Goal: Task Accomplishment & Management: Complete application form

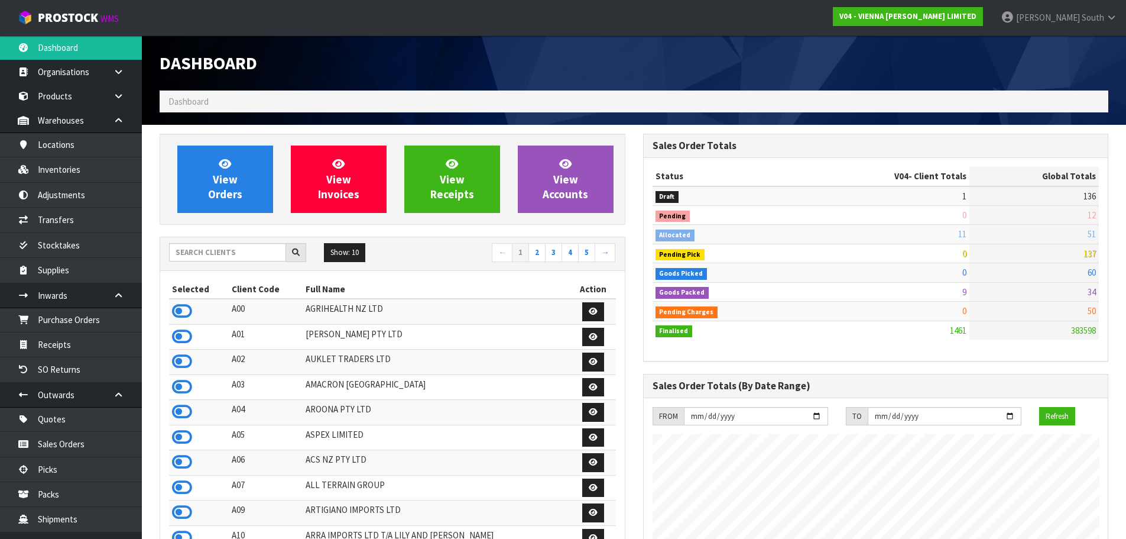
scroll to position [946, 483]
click at [262, 255] on input "text" at bounding box center [227, 252] width 117 height 18
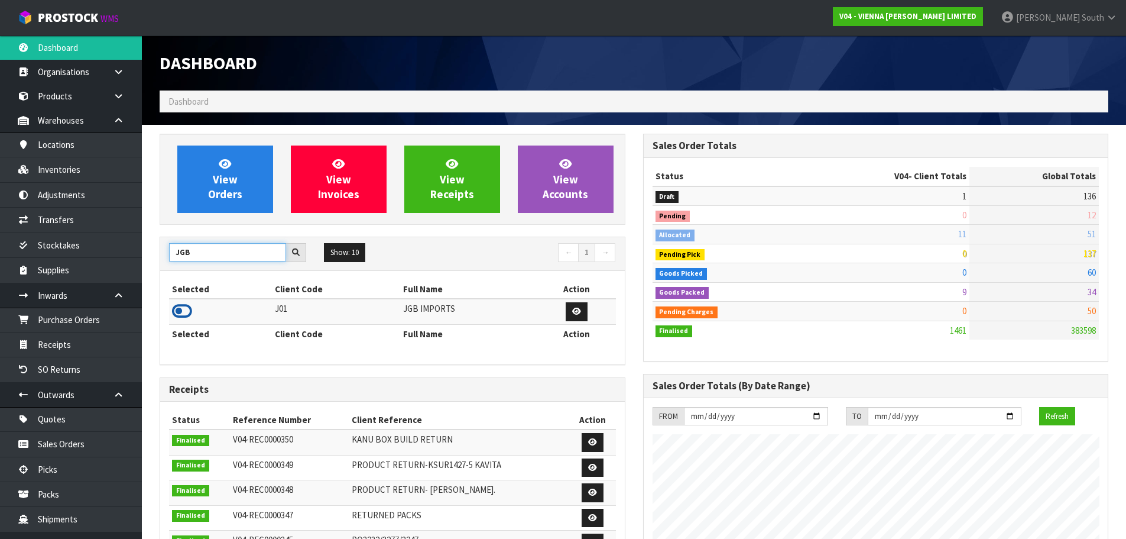
type input "JGB"
drag, startPoint x: 184, startPoint y: 305, endPoint x: 142, endPoint y: 312, distance: 43.2
click at [184, 306] on icon at bounding box center [182, 311] width 20 height 18
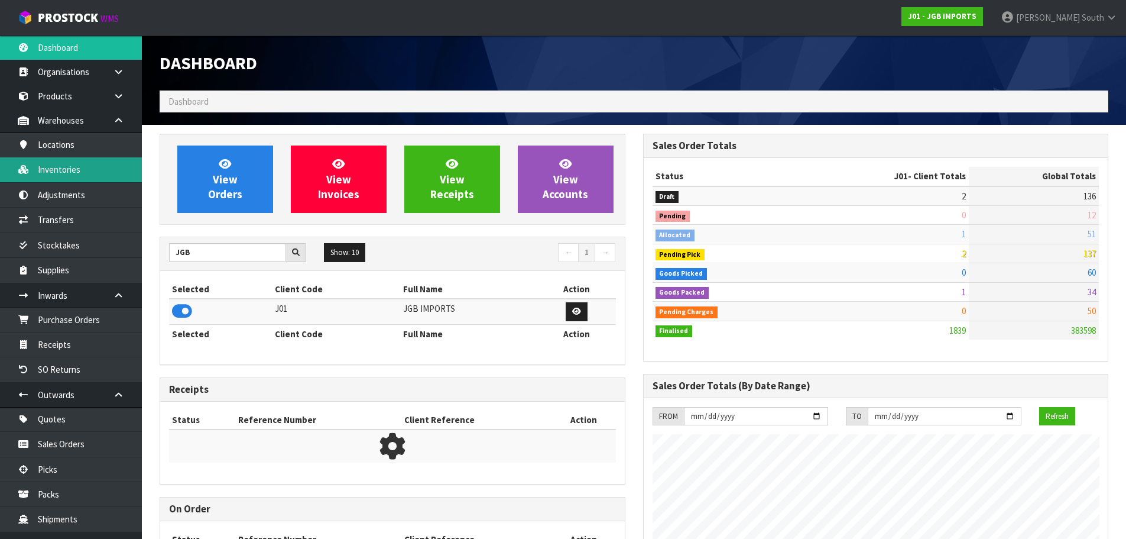
scroll to position [896, 483]
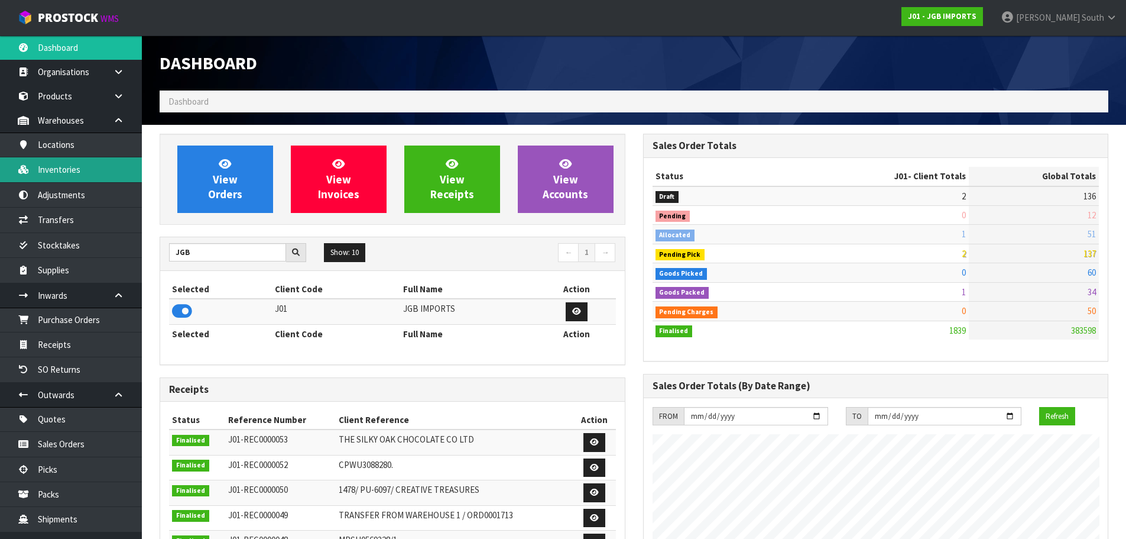
click at [69, 162] on link "Inventories" at bounding box center [71, 169] width 142 height 24
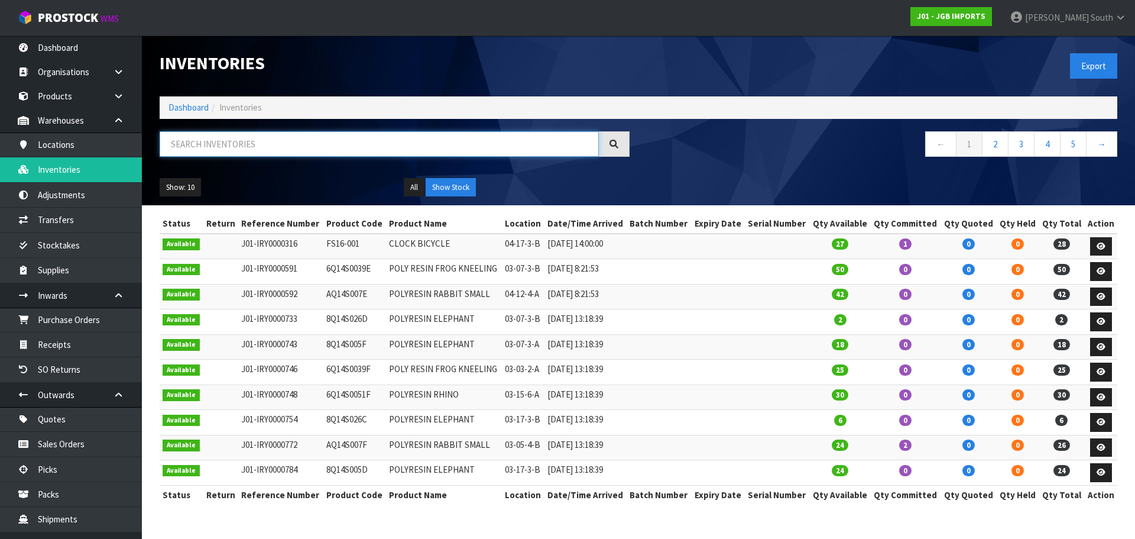
click at [264, 155] on input "text" at bounding box center [379, 143] width 439 height 25
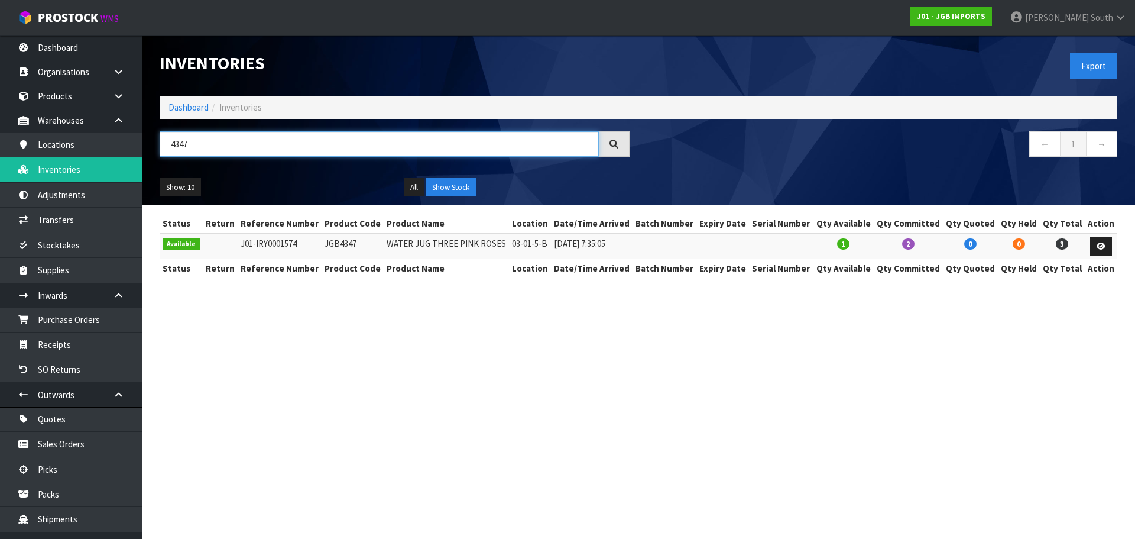
type input "4347"
click at [1099, 250] on link at bounding box center [1101, 246] width 22 height 19
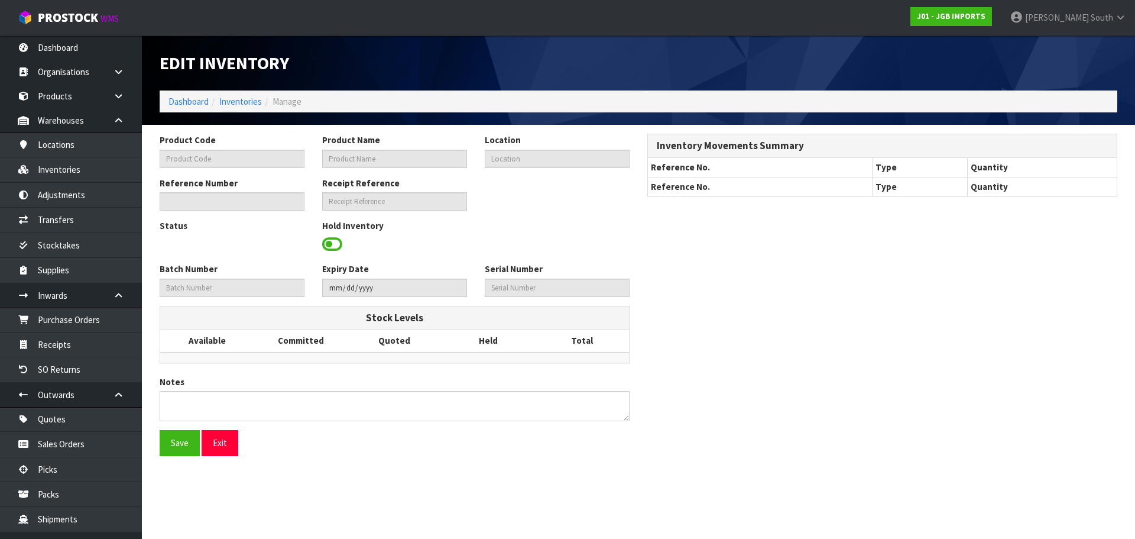
type input "JGB4347"
type input "WATER JUG THREE PINK ROSES"
type input "03-01-5-B"
type input "J01-IRY0001574"
type input "J01-REC0000052"
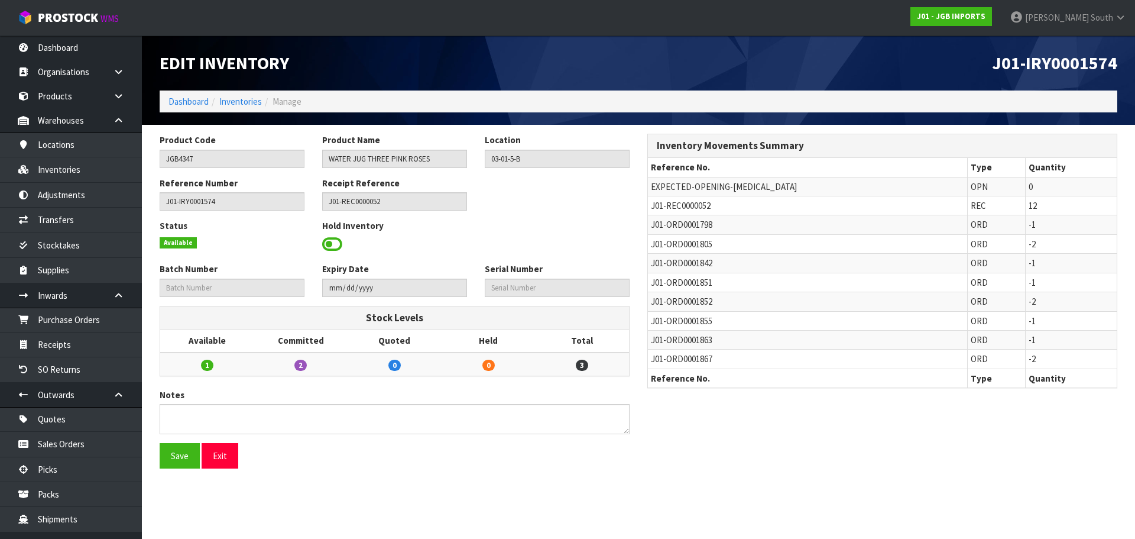
click at [654, 199] on td "J01-REC0000052" at bounding box center [807, 205] width 319 height 19
copy tr "J01-REC0000052"
click at [77, 169] on link "Inventories" at bounding box center [71, 169] width 142 height 24
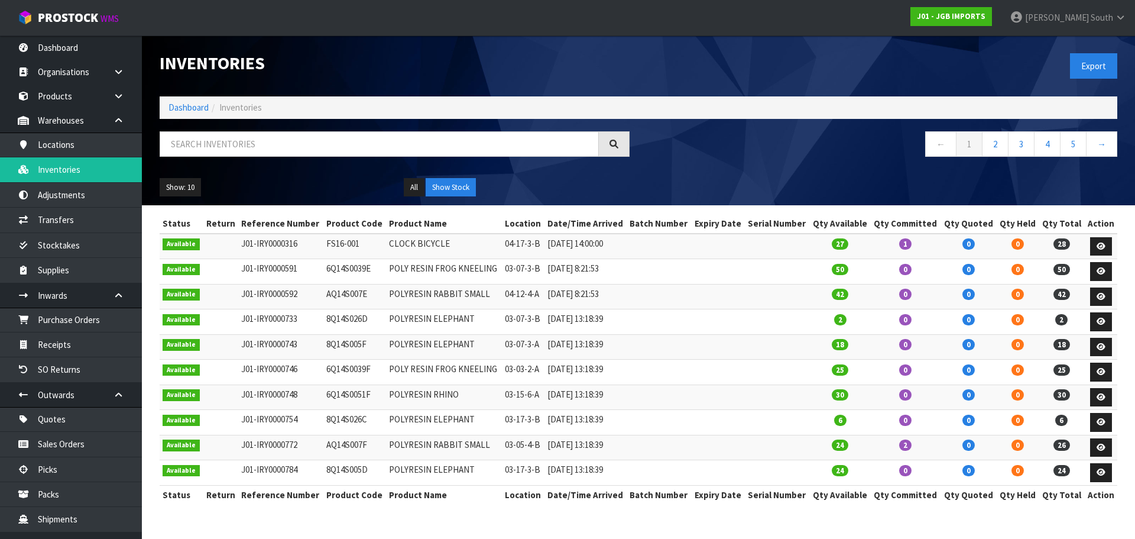
click at [365, 129] on div "Inventories Export Dashboard Inventories ← 1 2 3 4 5 → Show: 10 5 10 25 50 All …" at bounding box center [639, 120] width 976 height 170
click at [351, 145] on input "text" at bounding box center [379, 143] width 439 height 25
paste input "J01-REC0000052"
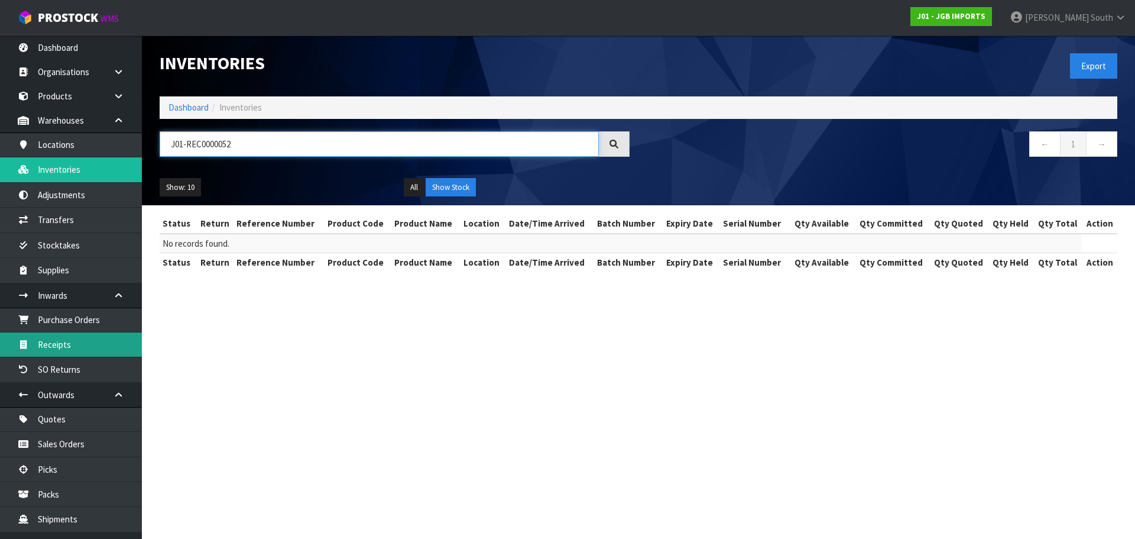
type input "J01-REC0000052"
click at [77, 344] on link "Receipts" at bounding box center [71, 344] width 142 height 24
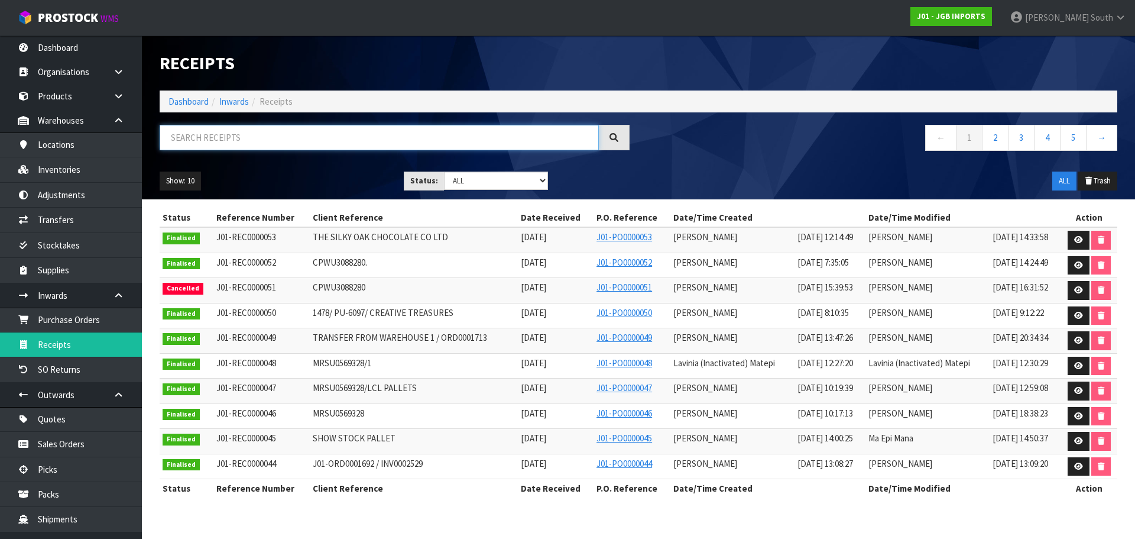
click at [271, 131] on input "text" at bounding box center [379, 137] width 439 height 25
paste input "J01-REC0000052"
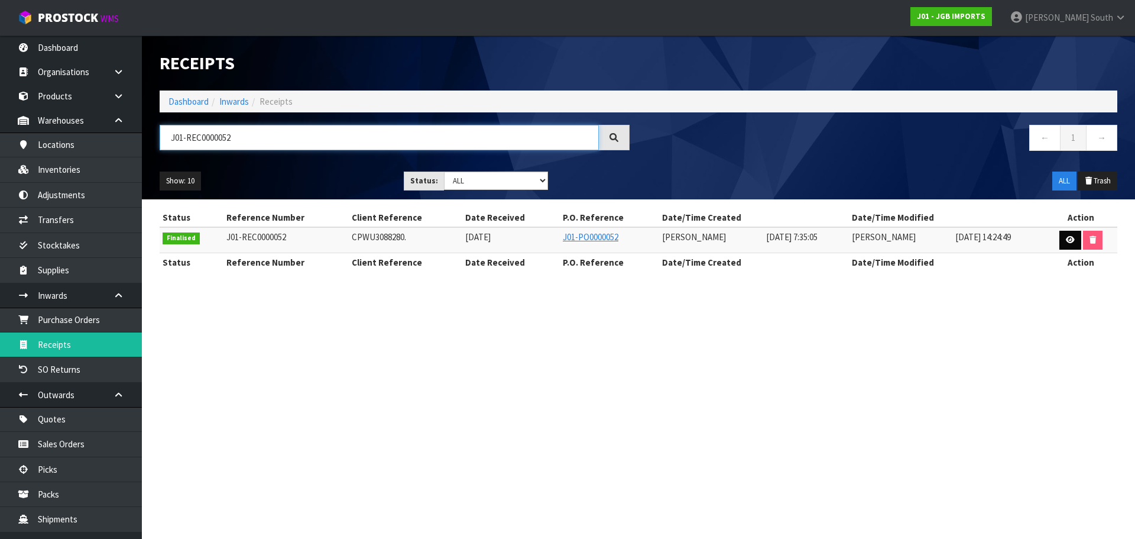
type input "J01-REC0000052"
click at [1068, 247] on link at bounding box center [1071, 240] width 22 height 19
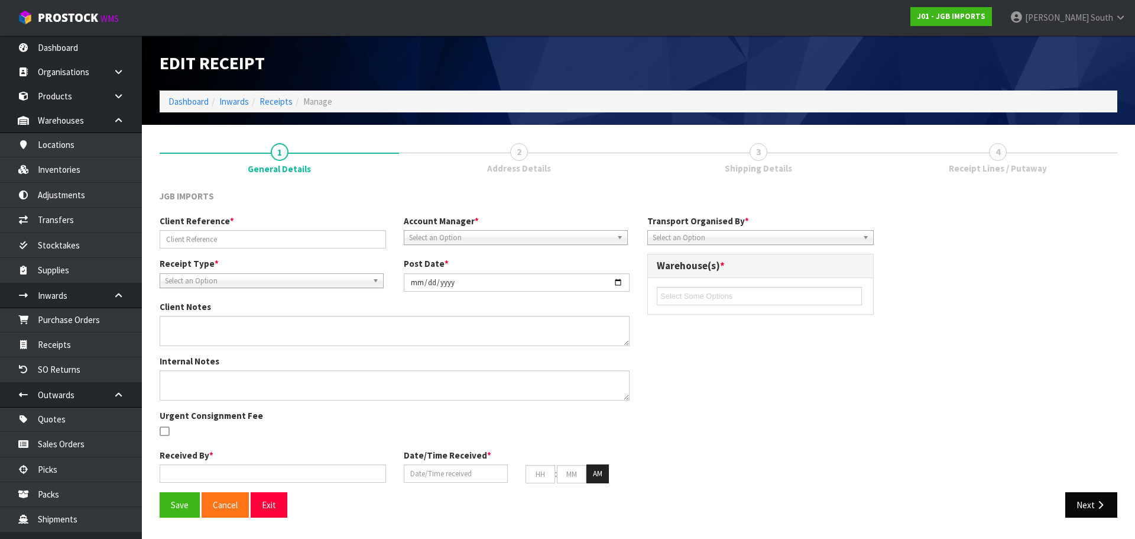
type input "CPWU3088280."
type input "[DATE]"
type textarea "PLEASE SEE THE BELOW VARIANCES 4601 EXPECTED 12 RECEIVED 10 4602 EXPECTED 12 RE…"
type textarea "2 CARTONS OF 4331 WAS DAMAGED CLIENT SAID IT IS GOING TO DISPOSE ORDER PLEASE S…"
type input "[PERSON_NAME]"
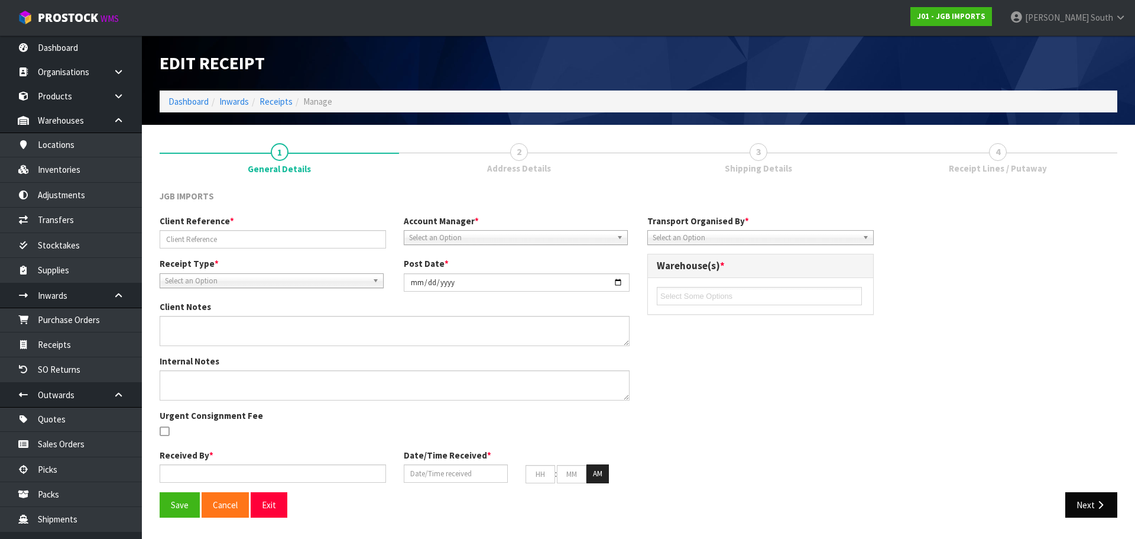
type input "[DATE]"
type input "07"
type input "35"
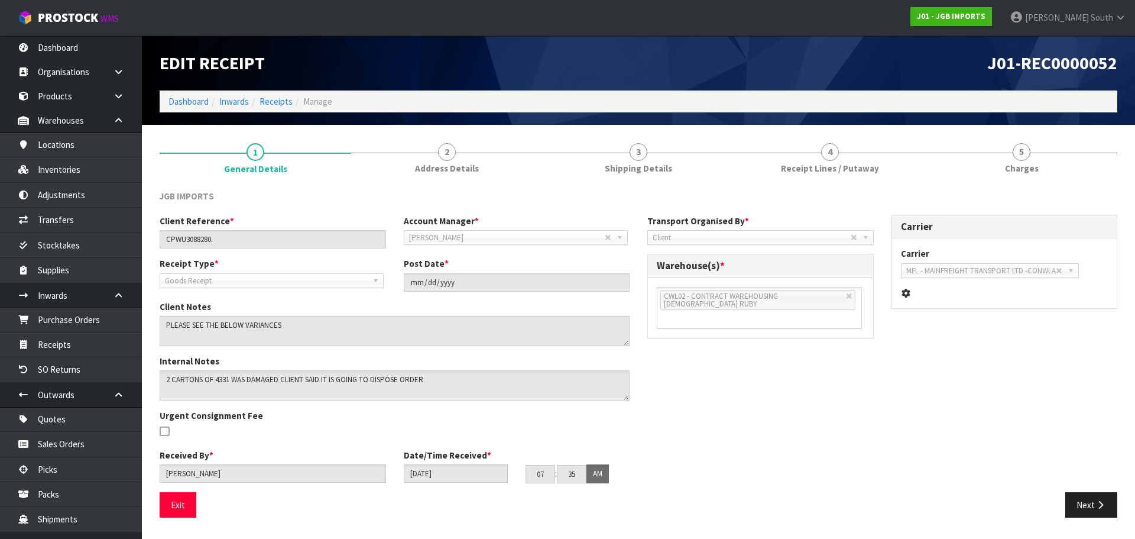
click at [1081, 487] on div "Client Reference * CPWU3088280. Account Manager * [PERSON_NAME] [PERSON_NAME] […" at bounding box center [639, 353] width 976 height 277
click at [1083, 510] on button "Next" at bounding box center [1091, 504] width 52 height 25
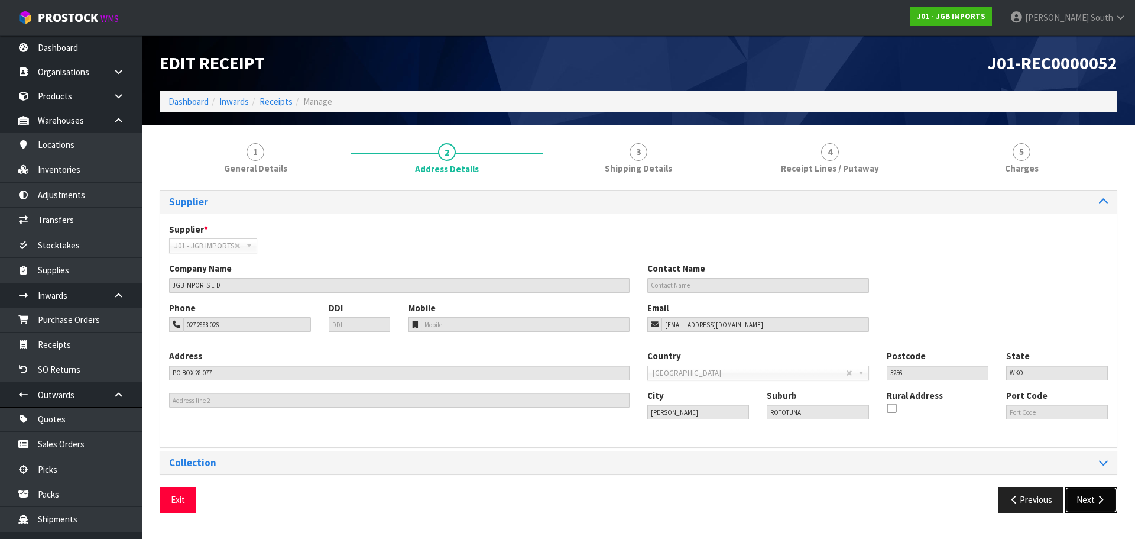
click at [1084, 500] on button "Next" at bounding box center [1091, 499] width 52 height 25
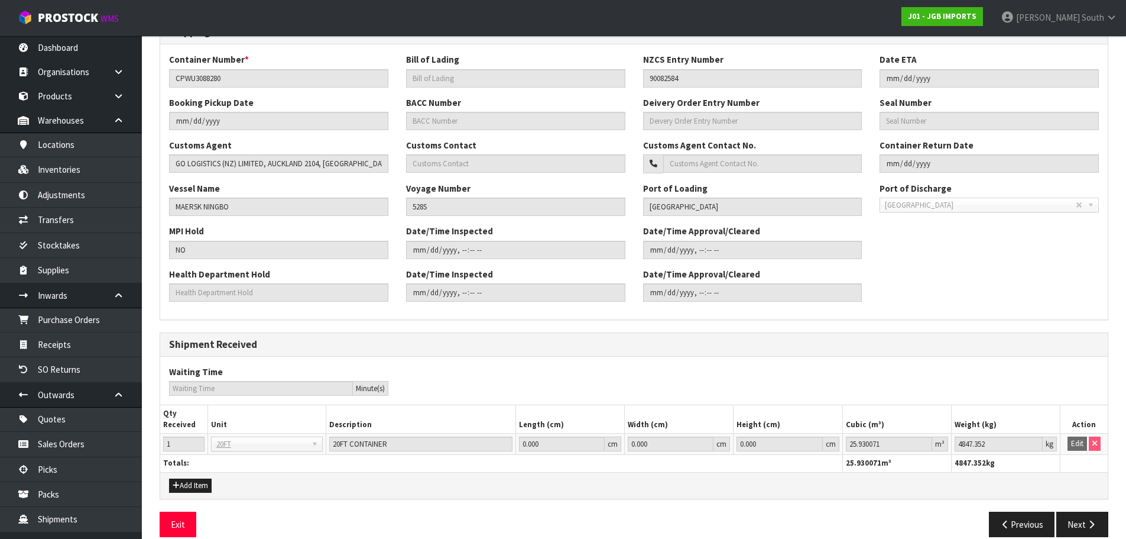
scroll to position [283, 0]
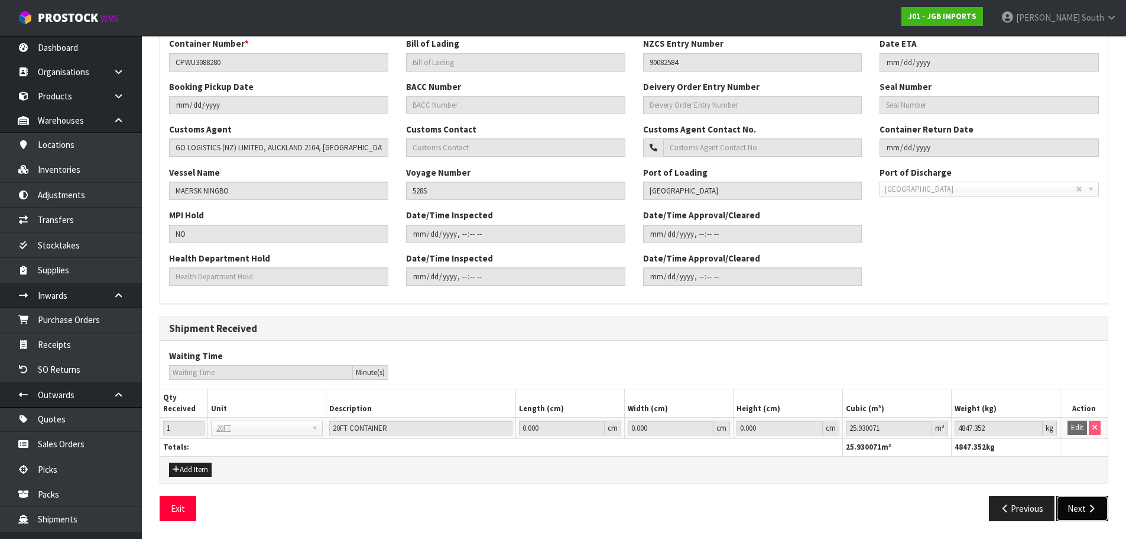
click at [1079, 500] on button "Next" at bounding box center [1083, 507] width 52 height 25
click at [1064, 500] on button "Next" at bounding box center [1083, 507] width 52 height 25
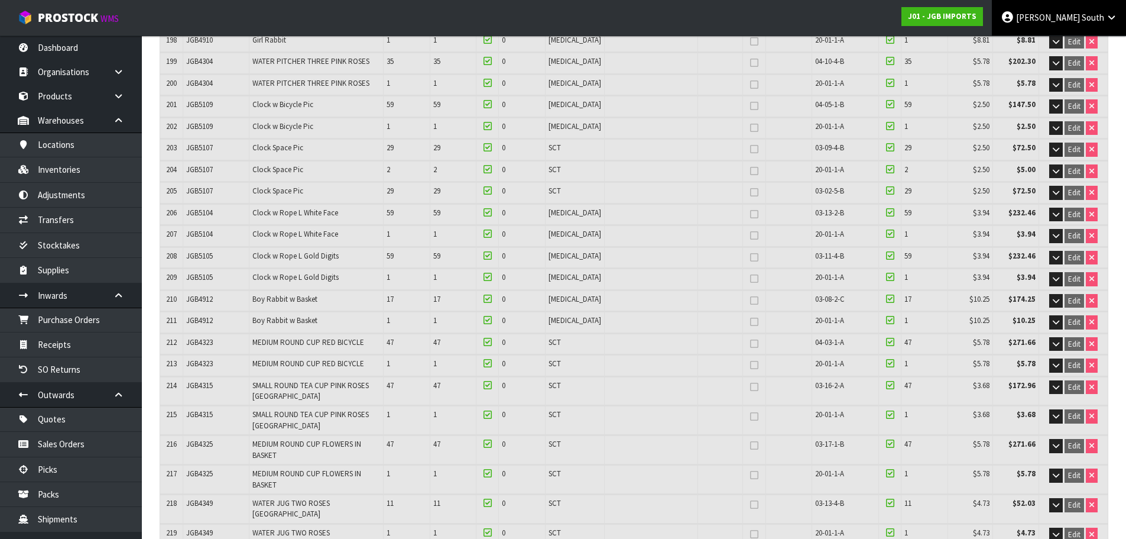
scroll to position [127, 0]
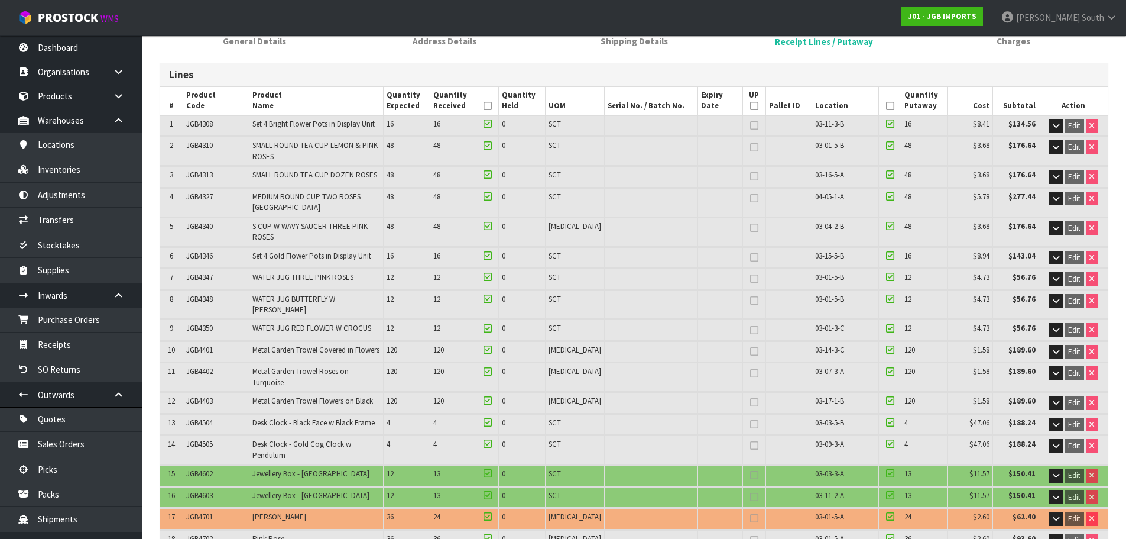
click at [208, 272] on span "JGB4347" at bounding box center [199, 277] width 27 height 10
copy span "JGB4347"
click at [101, 162] on link "Inventories" at bounding box center [71, 169] width 142 height 24
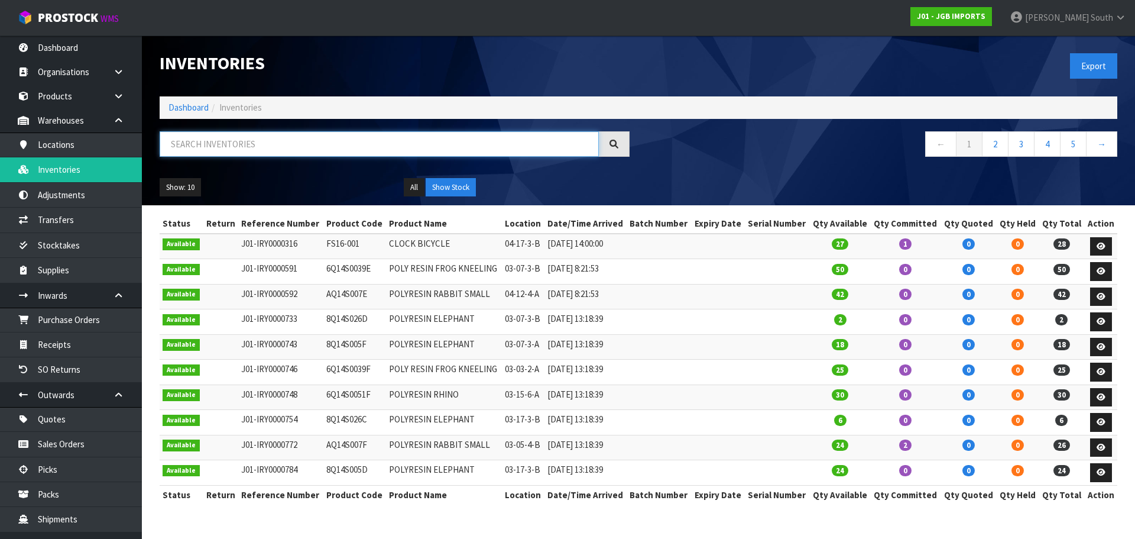
click at [276, 150] on input "text" at bounding box center [379, 143] width 439 height 25
paste input "JGB4347"
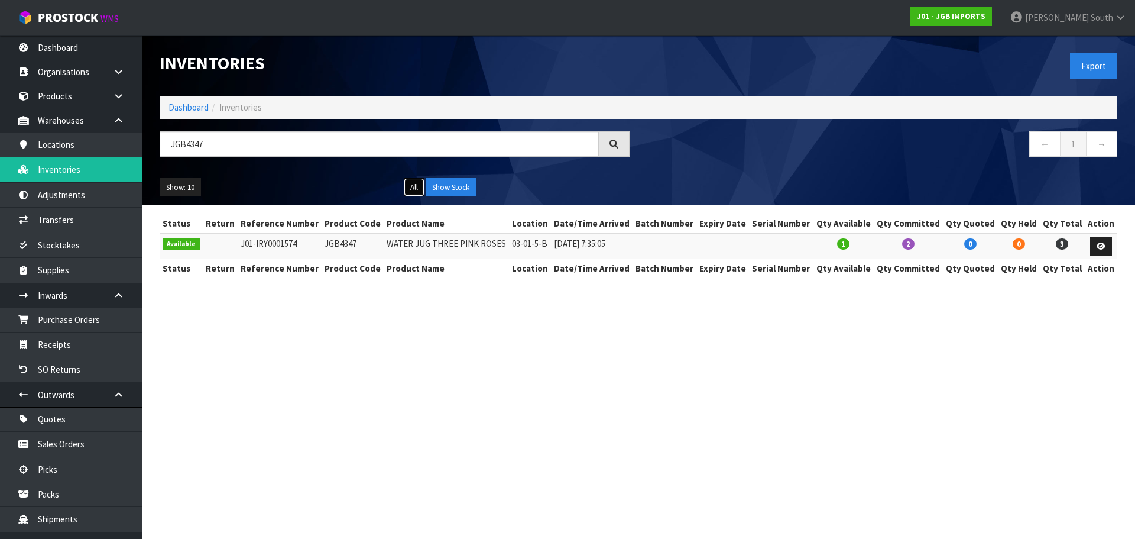
click at [414, 184] on button "All" at bounding box center [414, 187] width 21 height 19
click at [413, 183] on button "All" at bounding box center [414, 187] width 21 height 19
click at [244, 134] on input "JGB4347" at bounding box center [379, 143] width 439 height 25
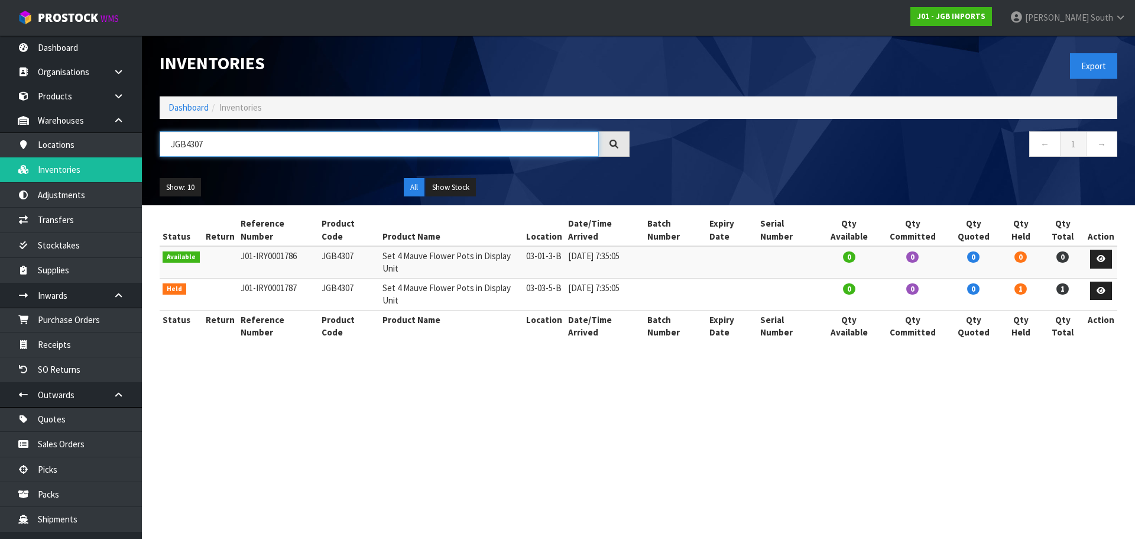
type input "JGB4307"
click at [401, 184] on div "All Show Stock" at bounding box center [517, 187] width 244 height 19
click at [413, 183] on button "All" at bounding box center [414, 187] width 21 height 19
click at [186, 112] on link "Dashboard" at bounding box center [189, 107] width 40 height 11
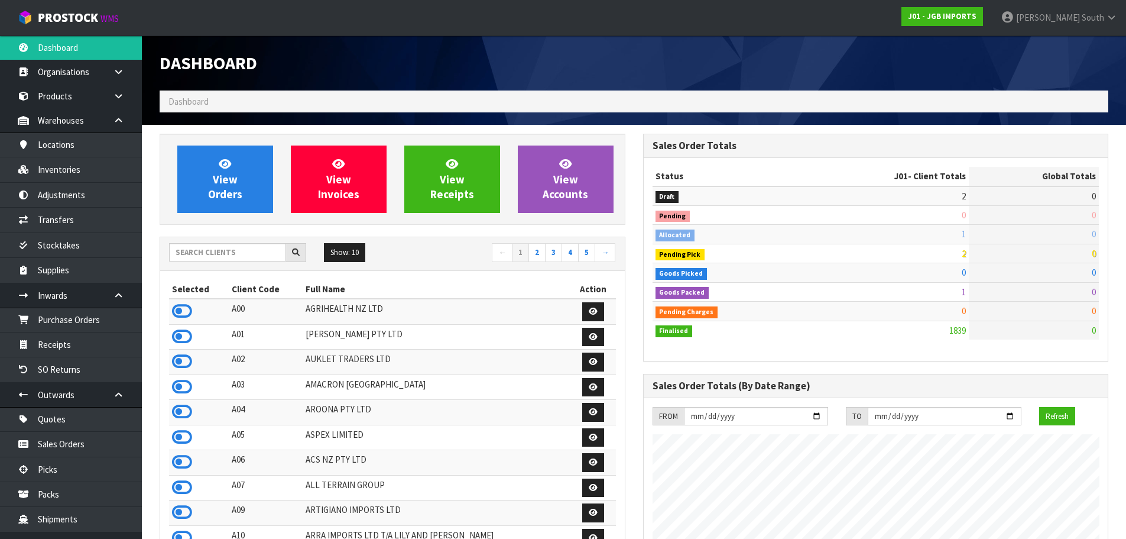
scroll to position [896, 483]
click at [211, 264] on div "Show: 10 5 10 25 50 ← 1 2 3 4 5 →" at bounding box center [392, 253] width 465 height 21
click at [216, 252] on input "text" at bounding box center [227, 252] width 117 height 18
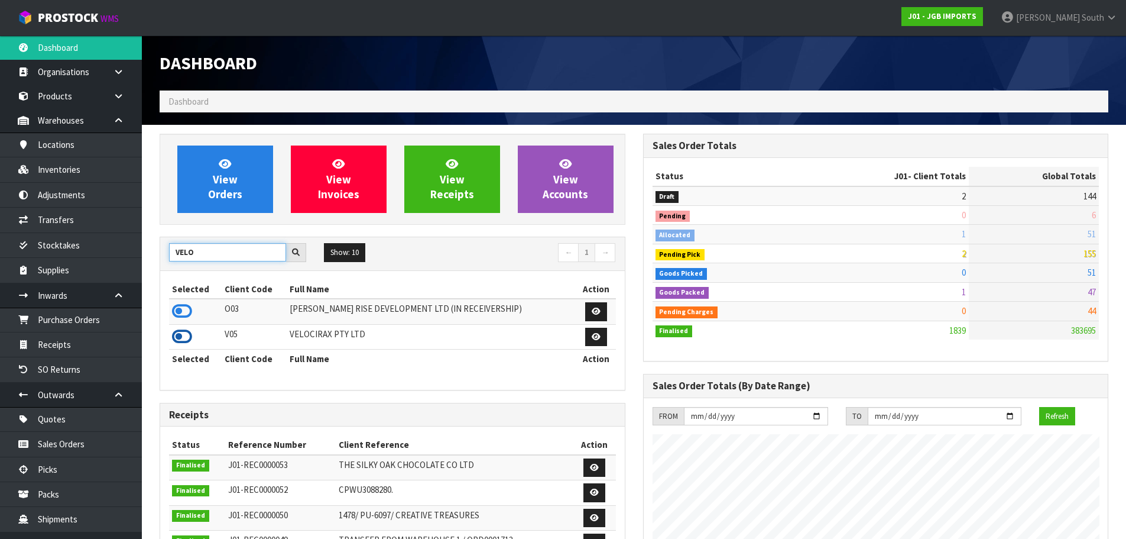
type input "VELO"
click at [177, 333] on icon at bounding box center [182, 337] width 20 height 18
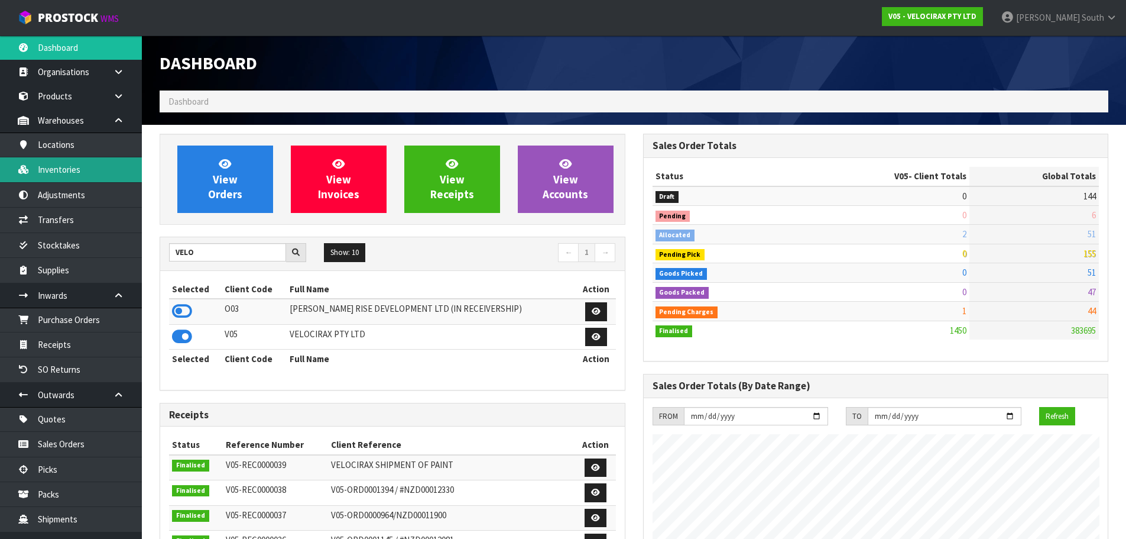
scroll to position [902, 483]
click at [79, 159] on link "Inventories" at bounding box center [71, 169] width 142 height 24
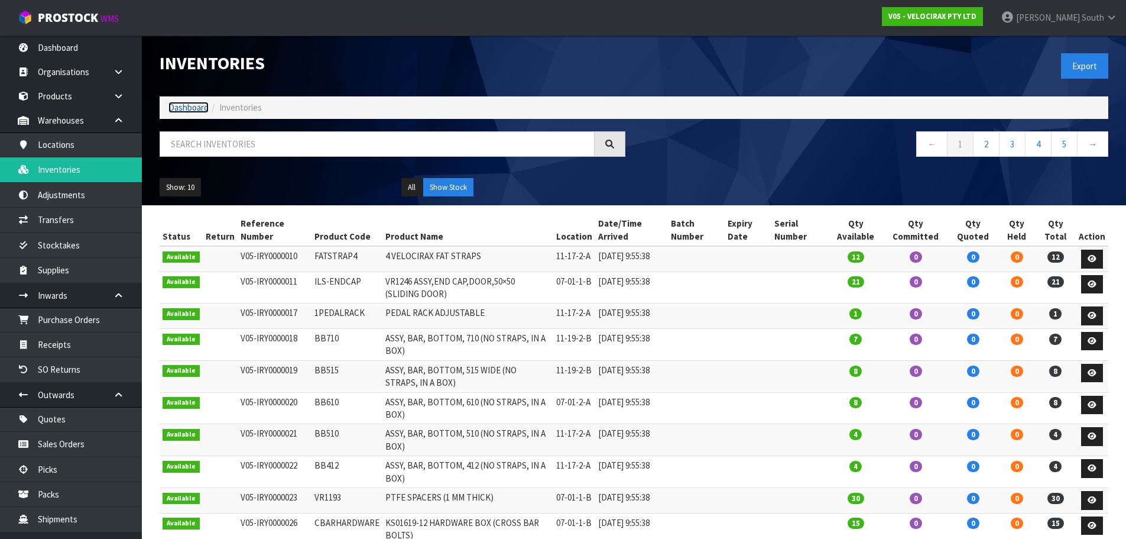
click at [182, 103] on link "Dashboard" at bounding box center [189, 107] width 40 height 11
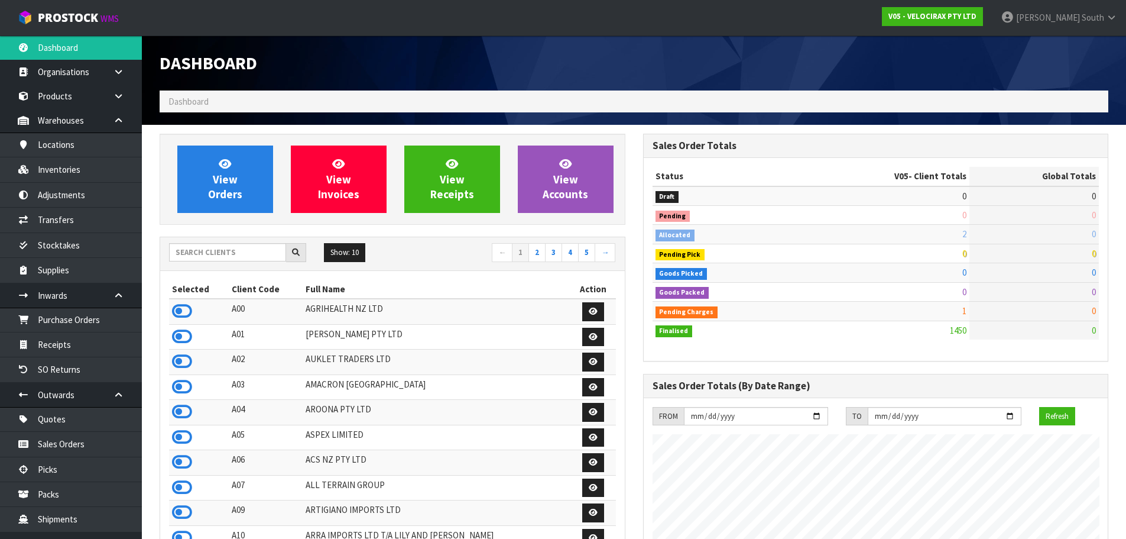
scroll to position [902, 483]
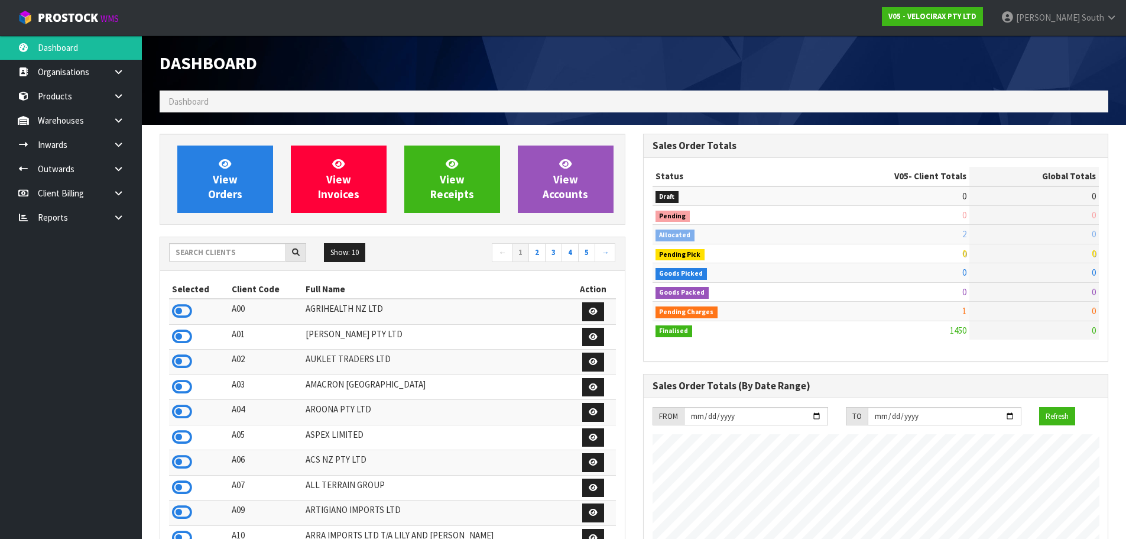
scroll to position [902, 483]
click at [1110, 19] on icon at bounding box center [1111, 17] width 11 height 9
click at [1086, 45] on link "Logout" at bounding box center [1078, 47] width 93 height 16
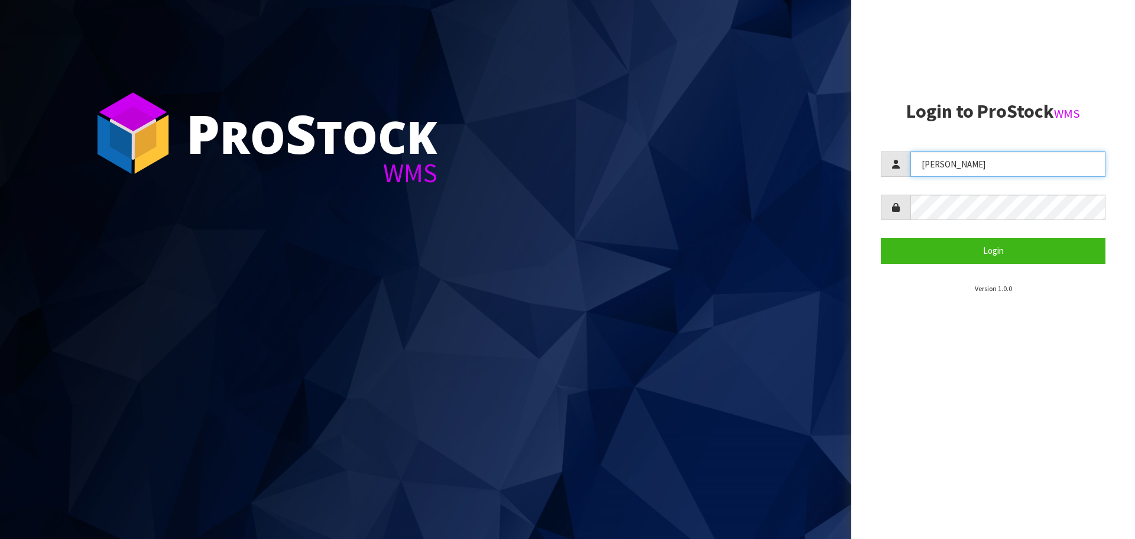
drag, startPoint x: 986, startPoint y: 170, endPoint x: 785, endPoint y: 176, distance: 201.7
click at [788, 171] on div "P ro S tock WMS Login to ProStock WMS [GEOGRAPHIC_DATA] Login Version 1.0.0" at bounding box center [567, 269] width 1135 height 539
type input "meena"
click at [844, 205] on div "P ro S tock WMS Login to ProStock WMS meena Login Version 1.0.0" at bounding box center [567, 269] width 1135 height 539
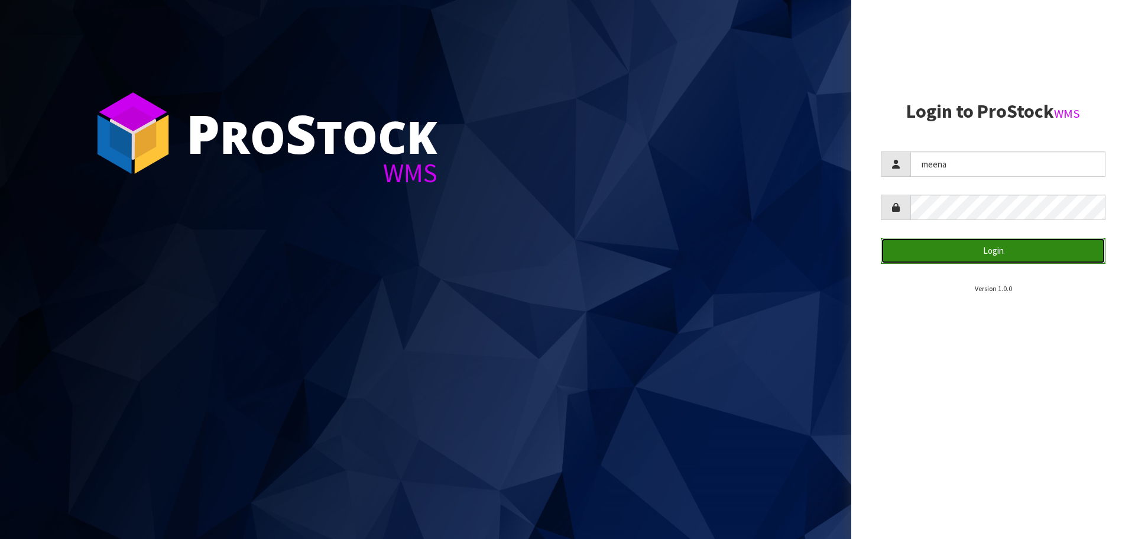
click at [932, 249] on button "Login" at bounding box center [993, 250] width 225 height 25
